Goal: Download file/media

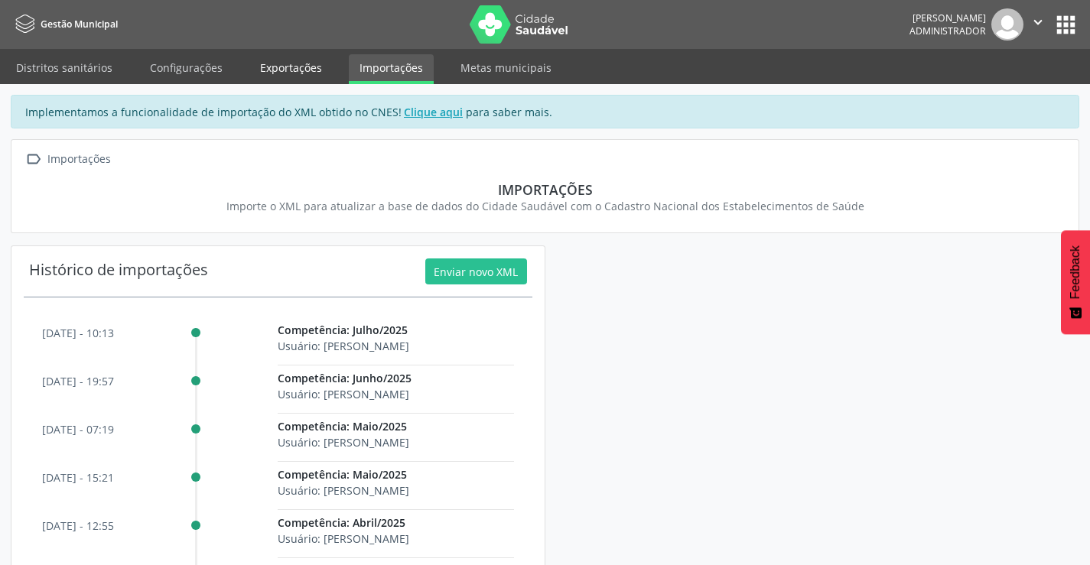
click at [266, 74] on link "Exportações" at bounding box center [290, 67] width 83 height 27
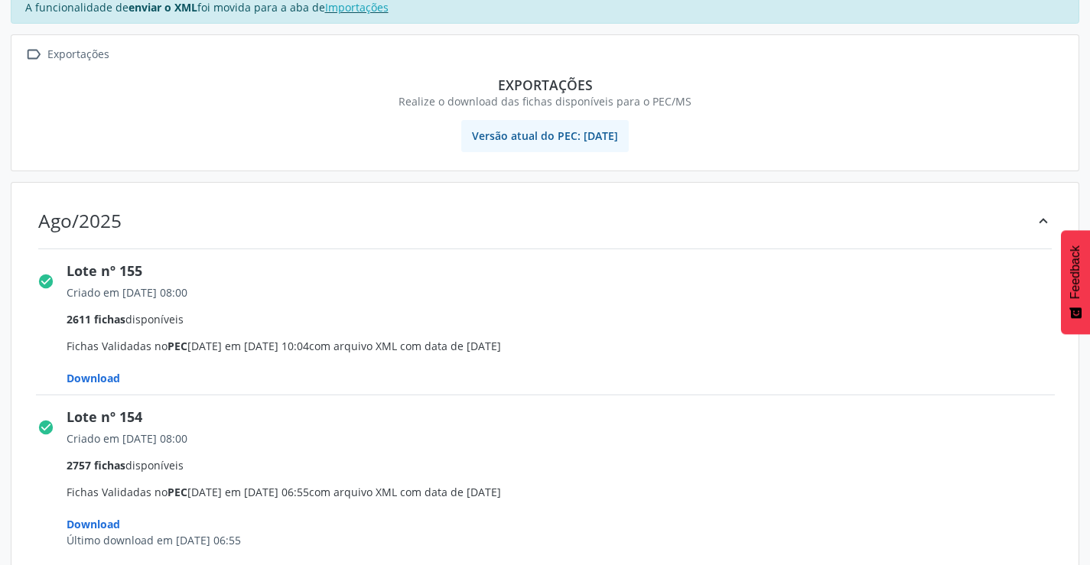
scroll to position [153, 0]
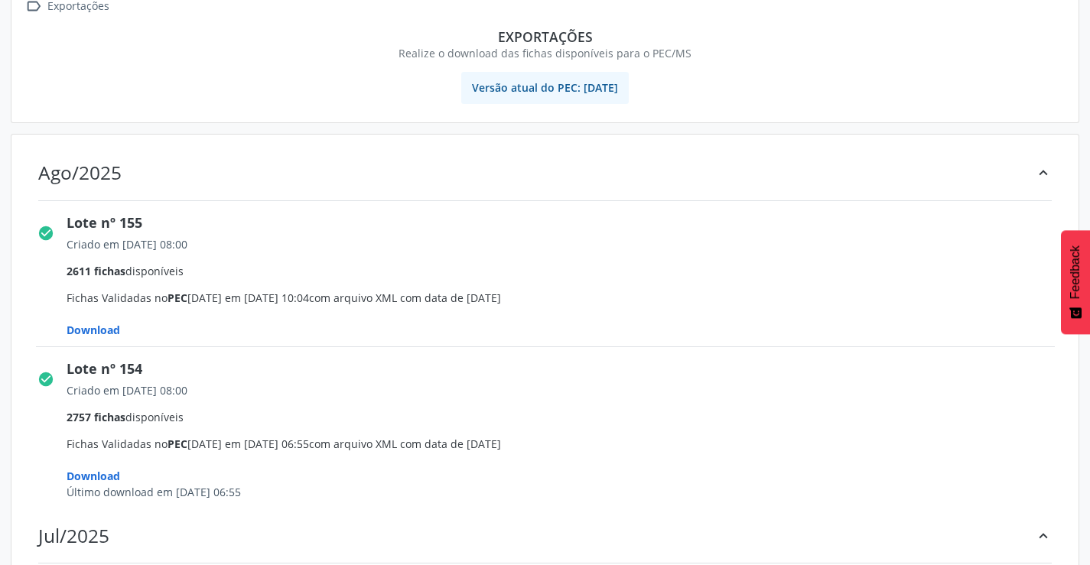
click at [96, 327] on span "Download" at bounding box center [94, 330] width 54 height 15
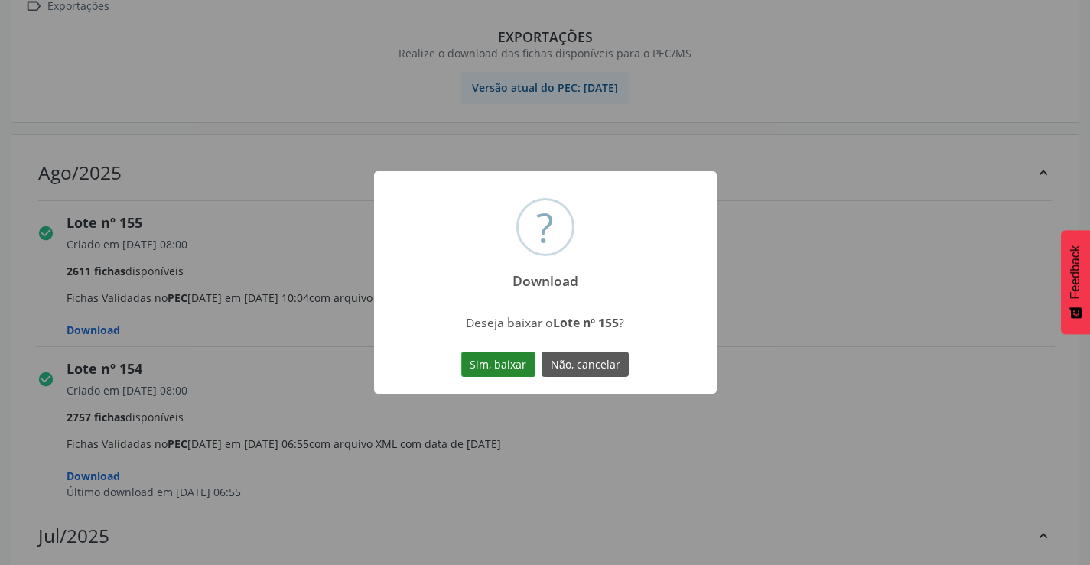
click at [498, 362] on button "Sim, baixar" at bounding box center [498, 365] width 74 height 26
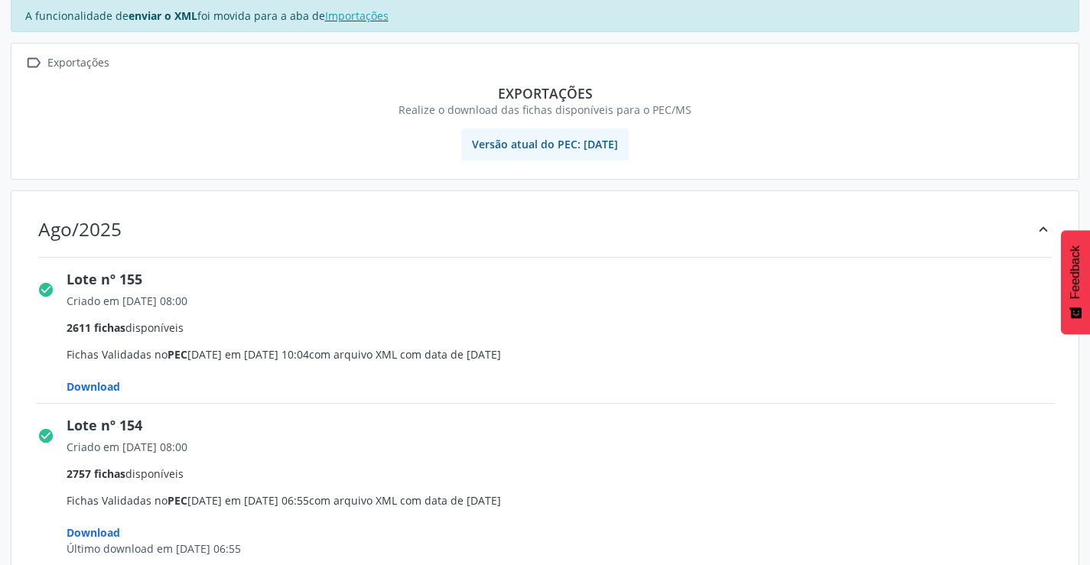
scroll to position [0, 0]
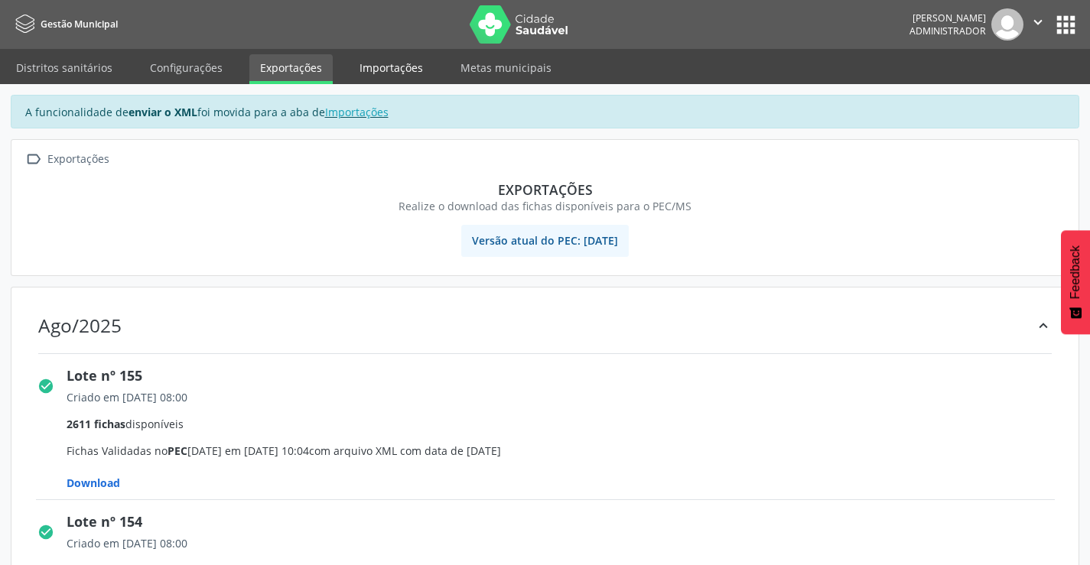
click at [385, 64] on link "Importações" at bounding box center [391, 67] width 85 height 27
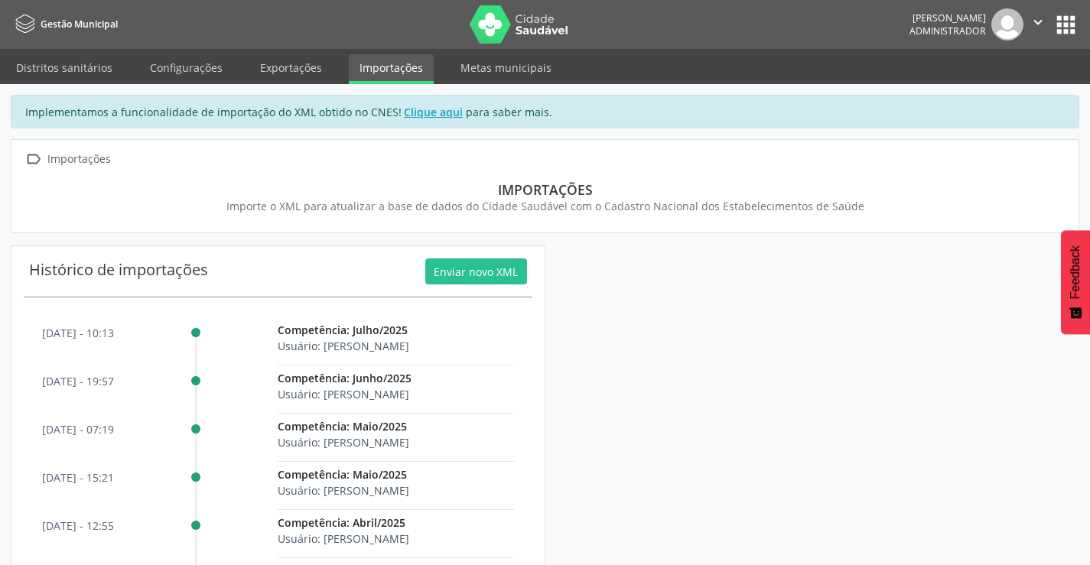
drag, startPoint x: 859, startPoint y: 382, endPoint x: 1030, endPoint y: 50, distance: 373.9
click at [860, 380] on div "Implementamos a funcionalidade de importação do XML obtido no CNES! Clique aqui…" at bounding box center [545, 348] width 1069 height 506
click at [1040, 11] on button "" at bounding box center [1037, 24] width 29 height 32
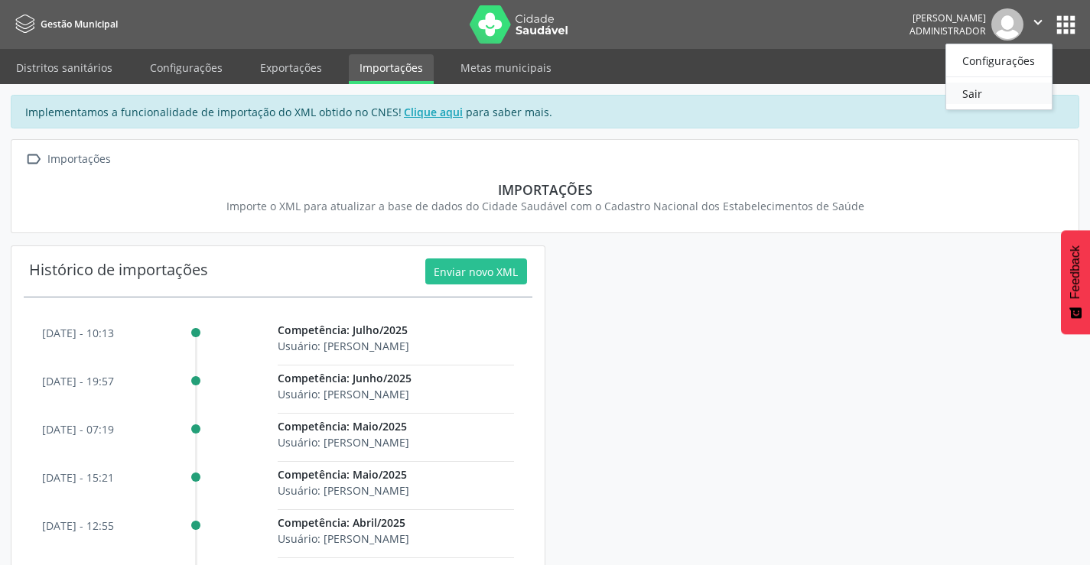
click at [975, 93] on link "Sair" at bounding box center [999, 93] width 106 height 21
